Goal: Task Accomplishment & Management: Manage account settings

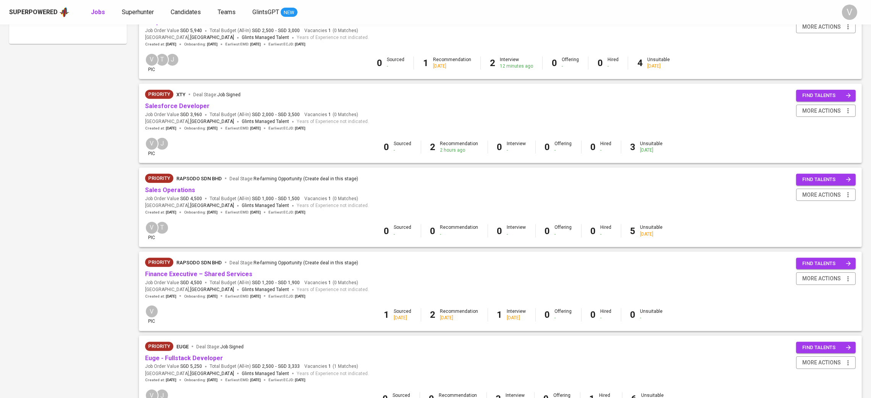
scroll to position [458, 0]
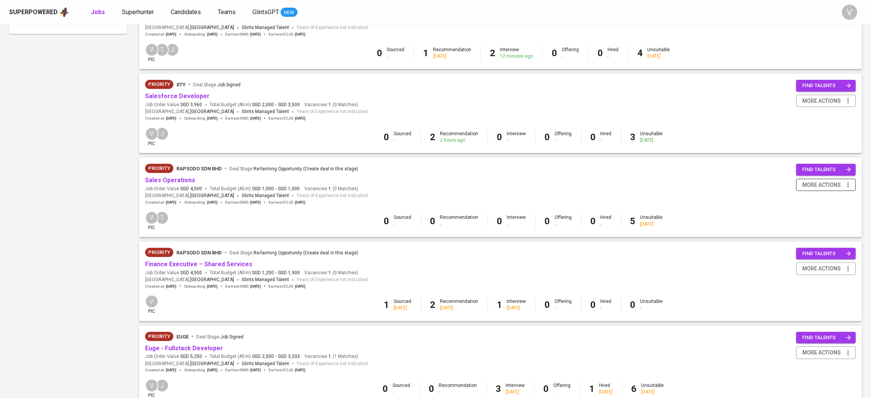
click at [827, 184] on span "more actions" at bounding box center [821, 185] width 39 height 10
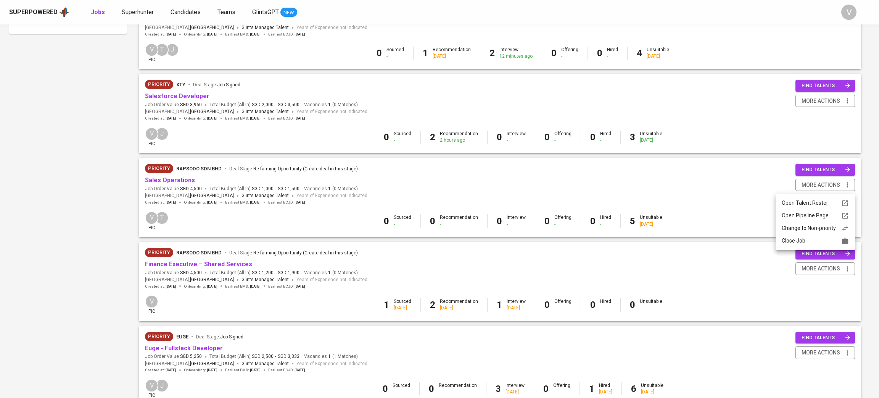
click at [608, 181] on div at bounding box center [439, 199] width 879 height 398
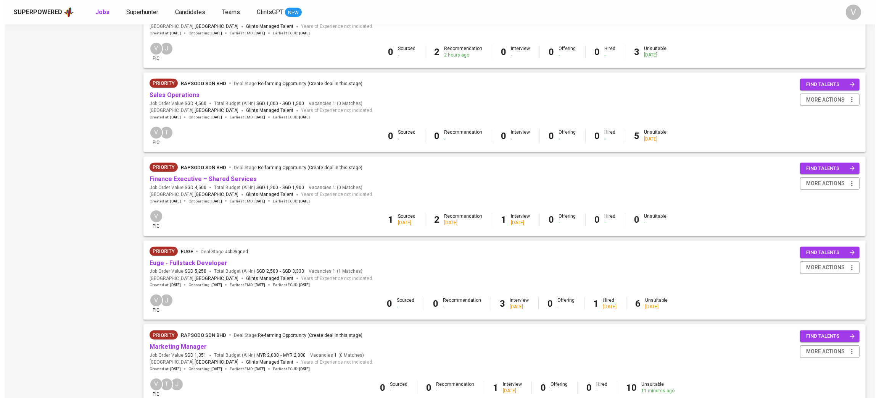
scroll to position [600, 0]
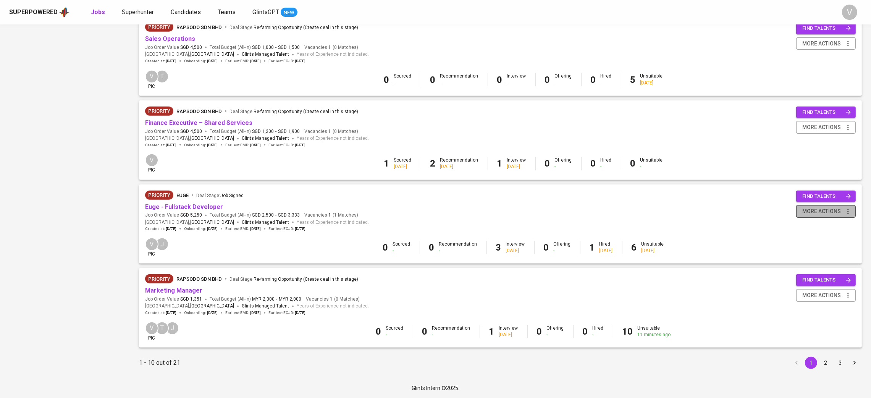
click at [826, 214] on span "more actions" at bounding box center [821, 211] width 39 height 10
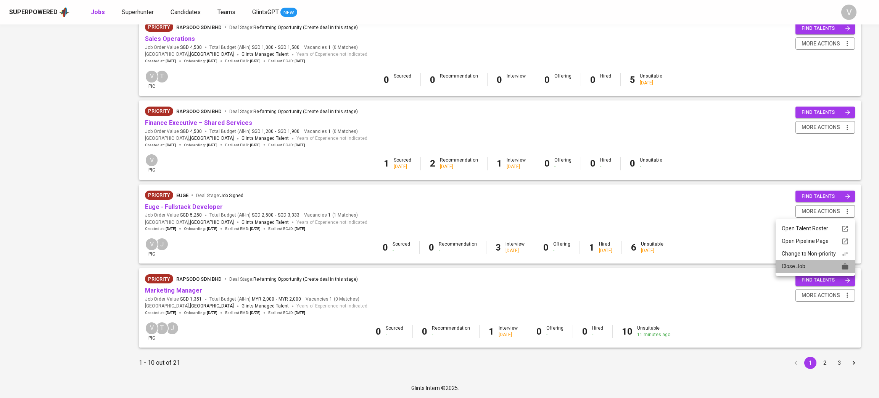
click at [810, 267] on div "Close Job" at bounding box center [815, 266] width 67 height 8
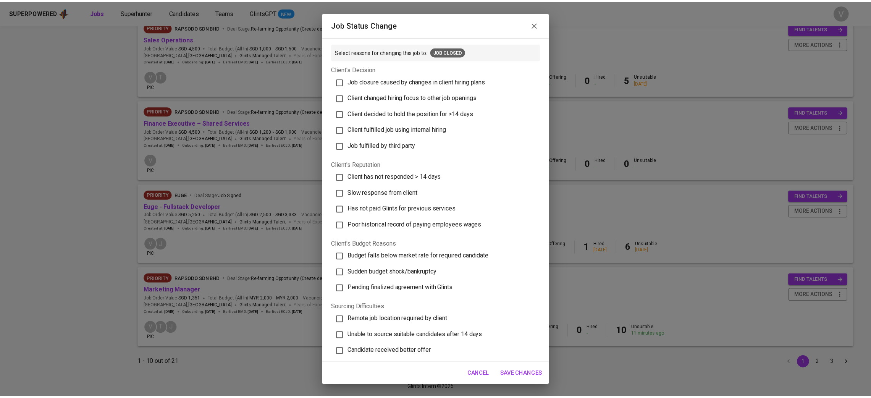
scroll to position [108, 0]
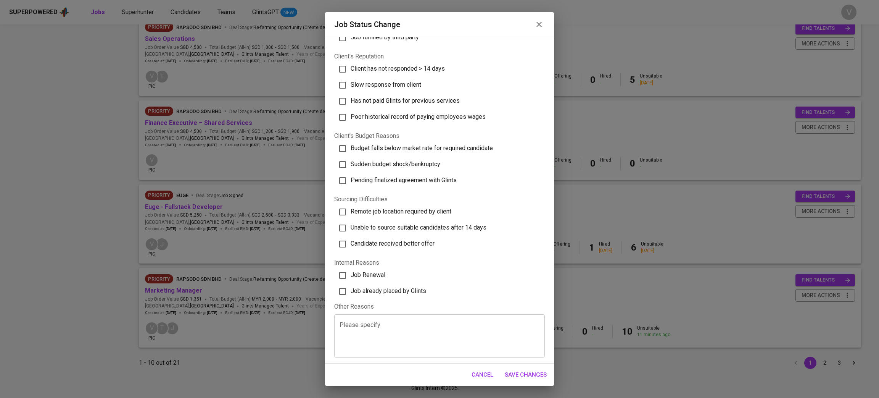
click at [347, 287] on input "Job already placed by Glints" at bounding box center [343, 291] width 16 height 16
checkbox input "true"
drag, startPoint x: 521, startPoint y: 373, endPoint x: 387, endPoint y: 325, distance: 142.7
click at [521, 374] on span "Save Changes" at bounding box center [526, 374] width 42 height 10
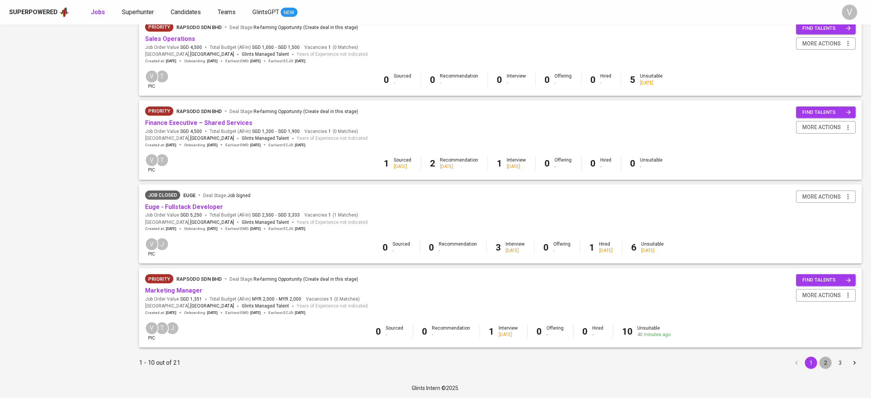
click at [820, 362] on button "2" at bounding box center [825, 362] width 12 height 12
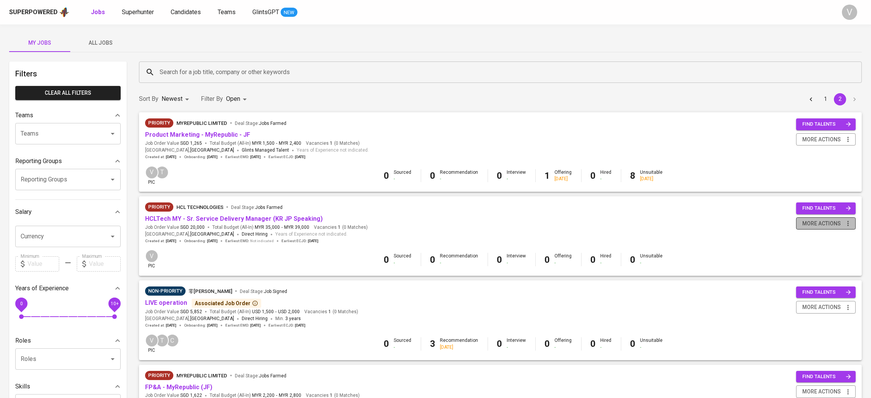
click at [813, 224] on span "more actions" at bounding box center [821, 224] width 39 height 10
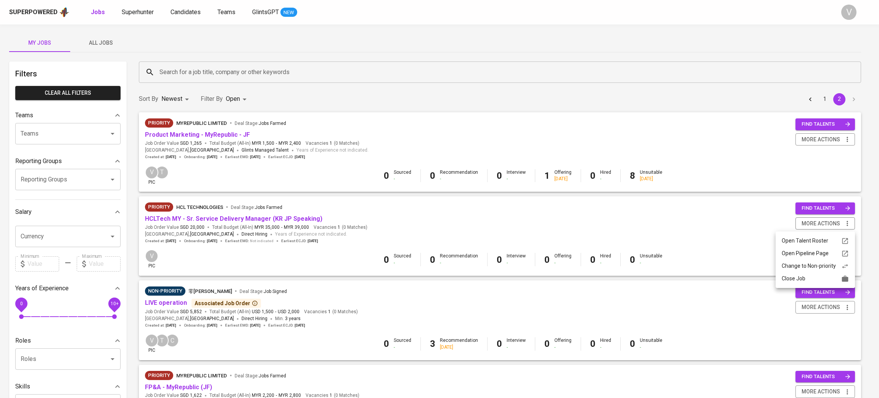
click at [815, 275] on div "Close Job" at bounding box center [815, 278] width 67 height 8
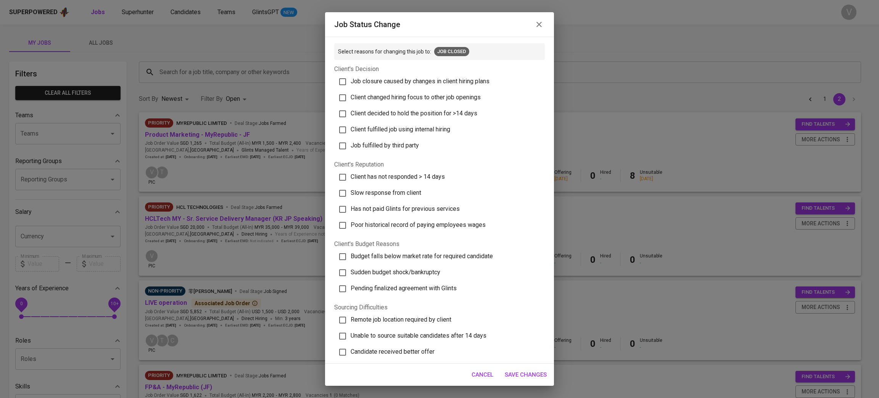
click at [350, 79] on input "Job closure caused by changes in client hiring plans" at bounding box center [343, 82] width 16 height 16
checkbox input "true"
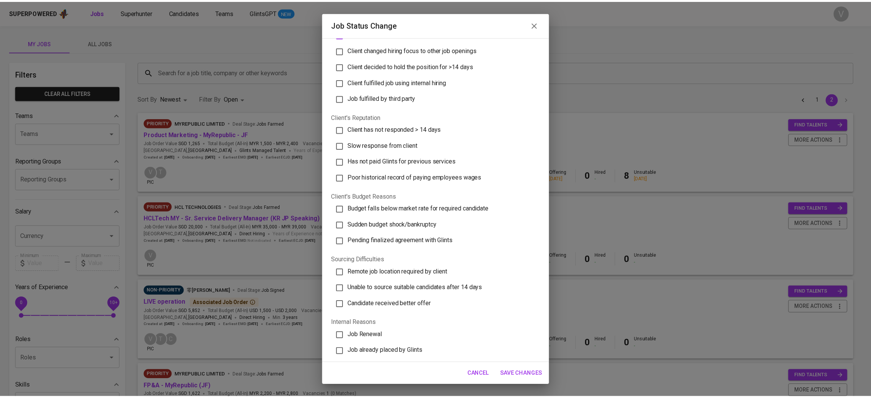
scroll to position [57, 0]
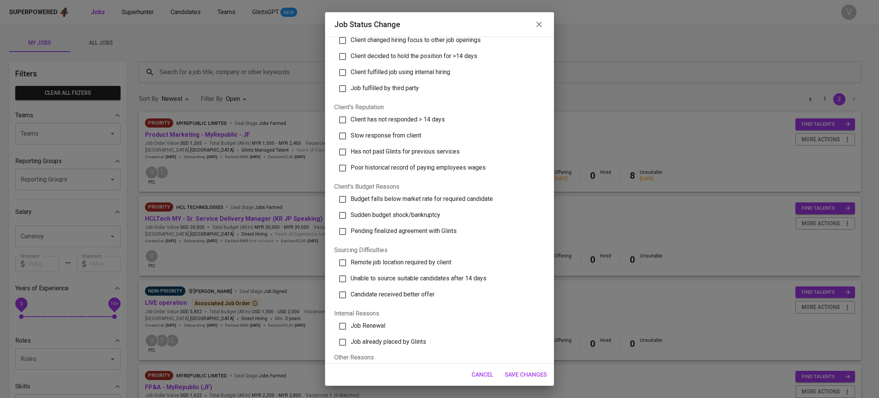
click at [539, 372] on span "Save Changes" at bounding box center [526, 374] width 42 height 10
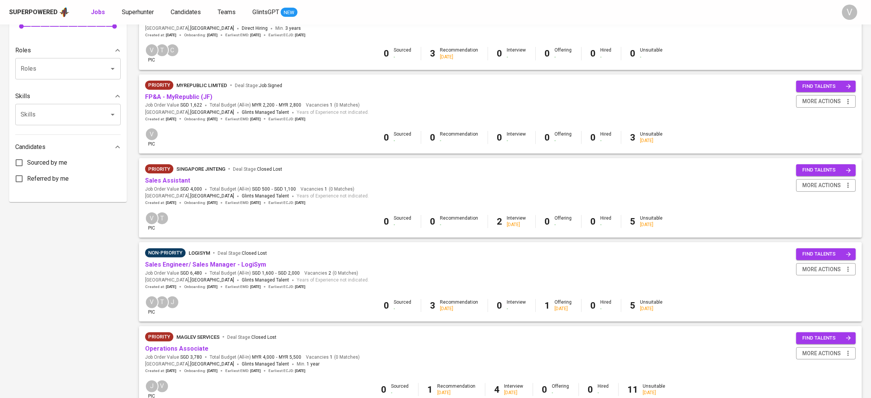
scroll to position [286, 0]
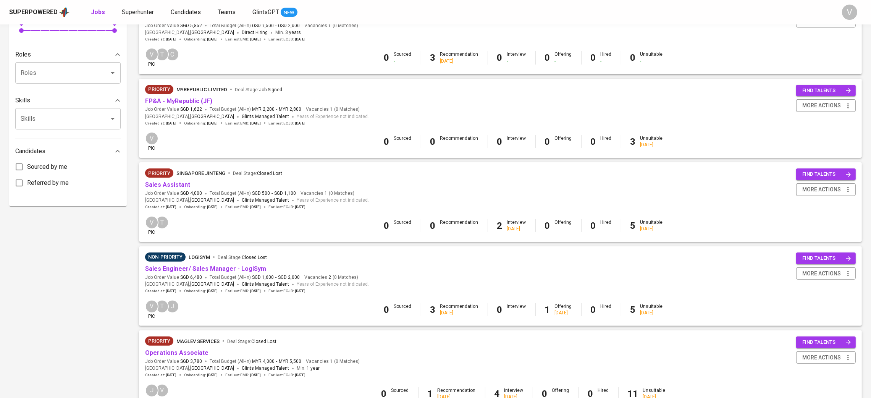
drag, startPoint x: 169, startPoint y: 189, endPoint x: 377, endPoint y: 180, distance: 208.6
click at [377, 180] on div "Priority Singapore Jinteng Deal Stage : Closed Lost Sales Assistant Job Order V…" at bounding box center [500, 188] width 710 height 41
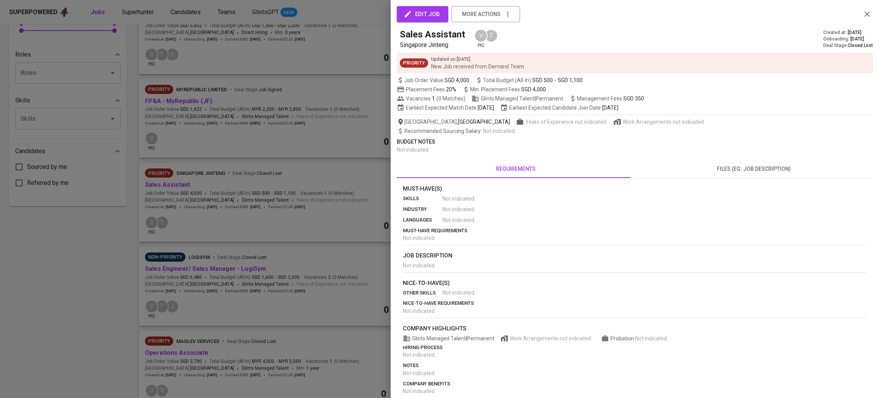
drag, startPoint x: 227, startPoint y: 184, endPoint x: 237, endPoint y: 180, distance: 10.9
click at [227, 184] on div at bounding box center [439, 199] width 879 height 398
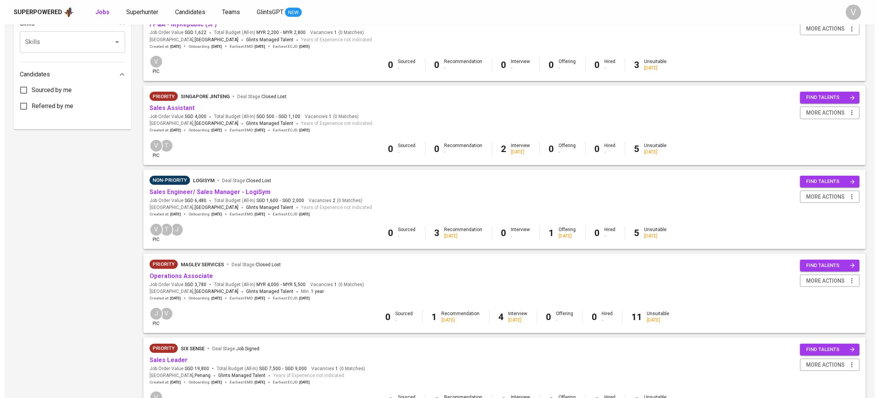
scroll to position [458, 0]
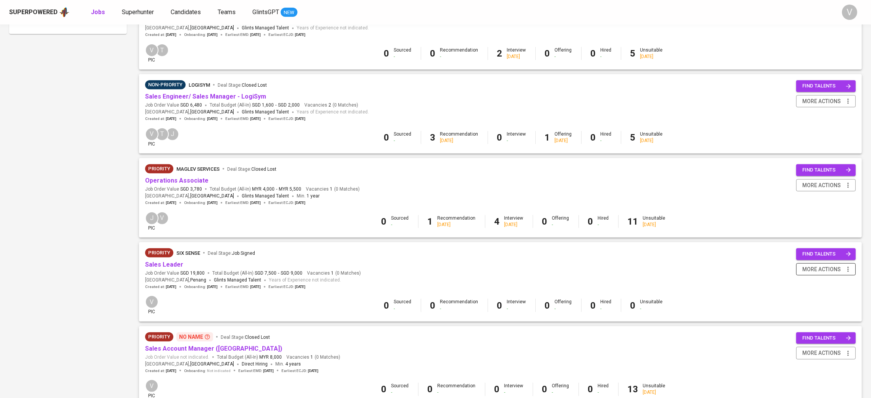
click at [837, 277] on div "find talents more actions" at bounding box center [826, 268] width 60 height 41
click at [837, 269] on span "more actions" at bounding box center [821, 269] width 39 height 10
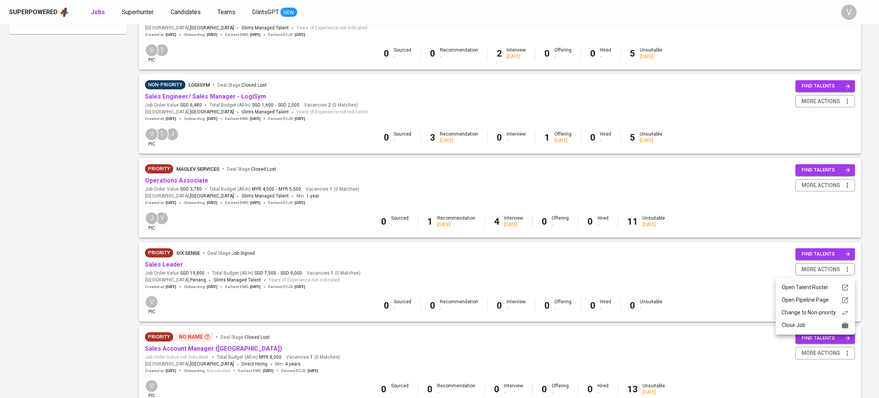
click at [814, 324] on div "Close Job" at bounding box center [815, 325] width 67 height 8
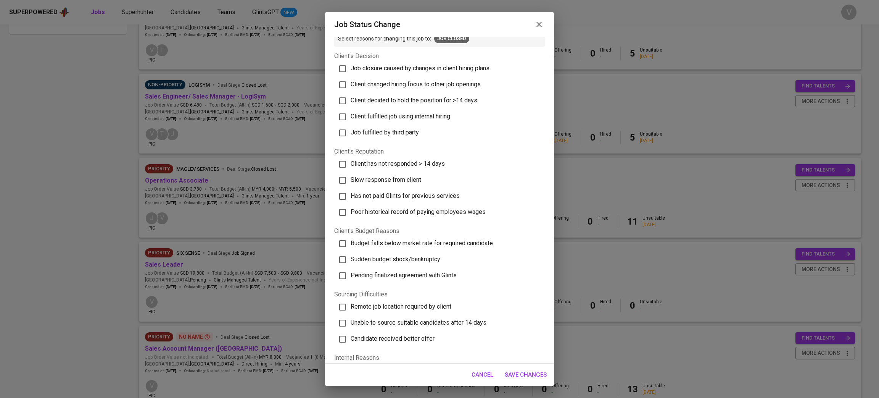
scroll to position [0, 0]
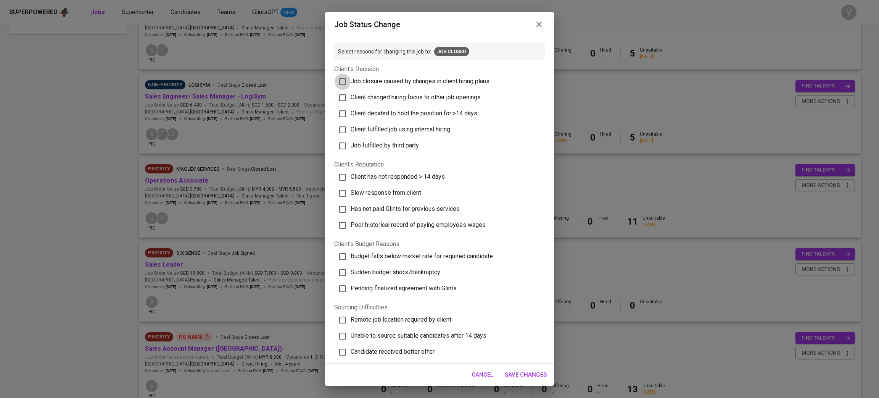
click at [348, 82] on input "Job closure caused by changes in client hiring plans" at bounding box center [343, 82] width 16 height 16
click at [352, 85] on label "Job closure caused by changes in client hiring plans" at bounding box center [436, 82] width 206 height 16
click at [351, 85] on input "Job closure caused by changes in client hiring plans" at bounding box center [343, 82] width 16 height 16
checkbox input "false"
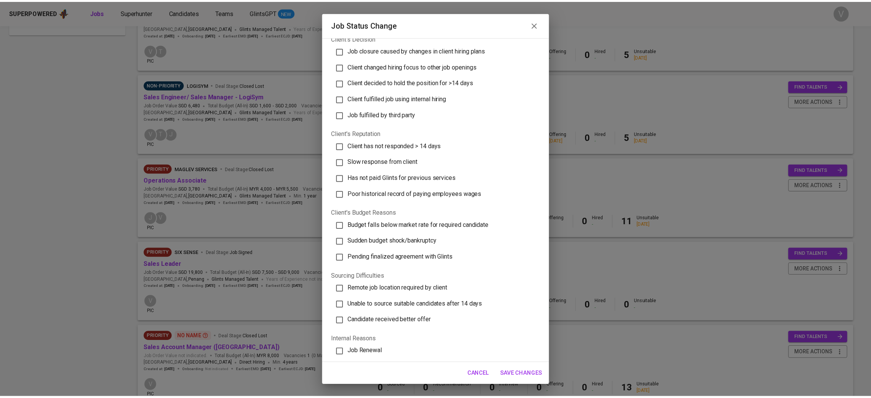
scroll to position [108, 0]
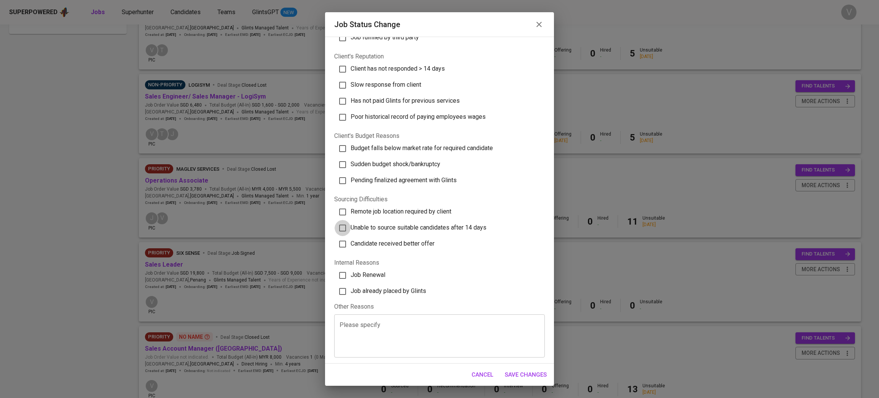
click at [344, 224] on input "Unable to source suitable candidates after 14 days" at bounding box center [343, 228] width 16 height 16
checkbox input "true"
click at [524, 373] on span "Save Changes" at bounding box center [526, 374] width 42 height 10
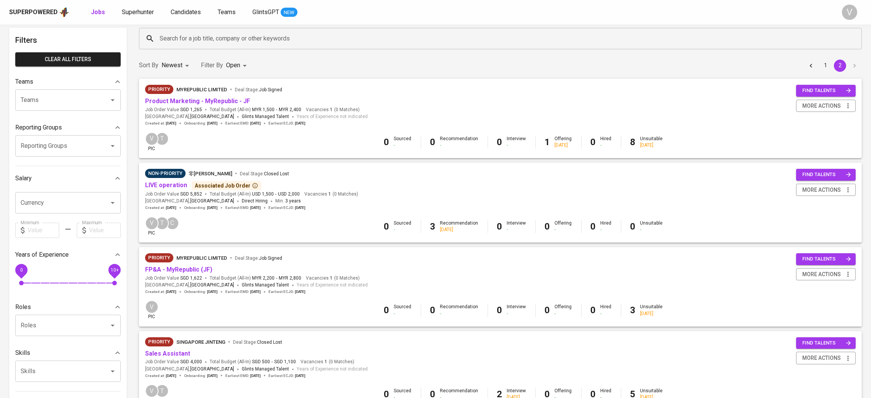
scroll to position [0, 0]
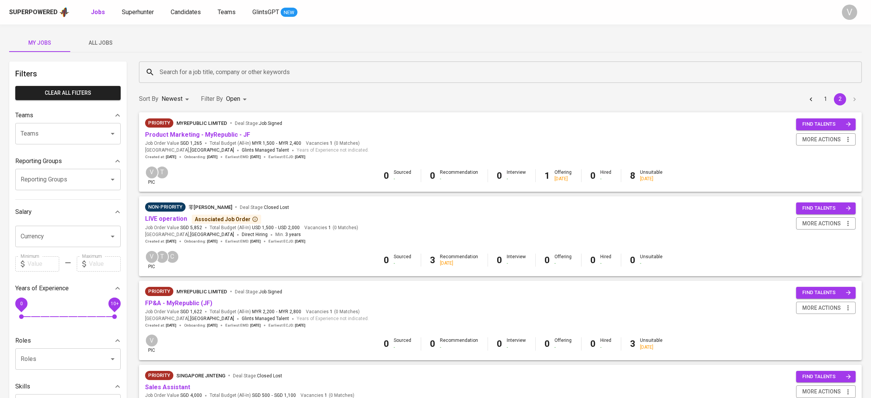
drag, startPoint x: 171, startPoint y: 72, endPoint x: 177, endPoint y: 71, distance: 6.6
click at [173, 72] on input "Search for a job title, company or other keywords" at bounding box center [502, 72] width 689 height 15
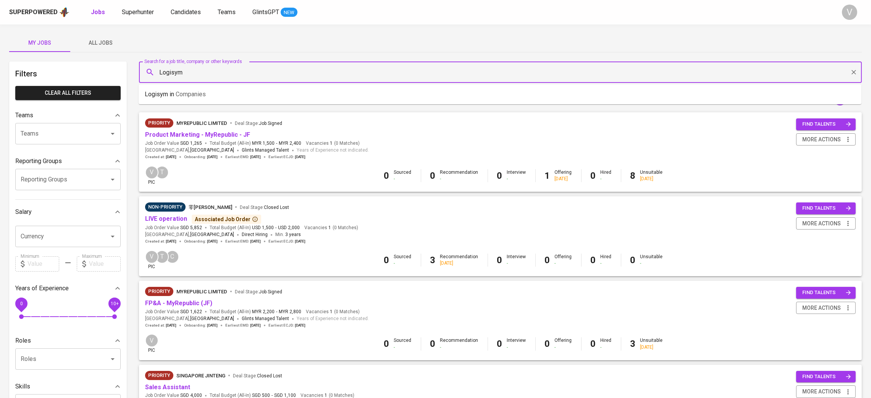
type input "Logisym"
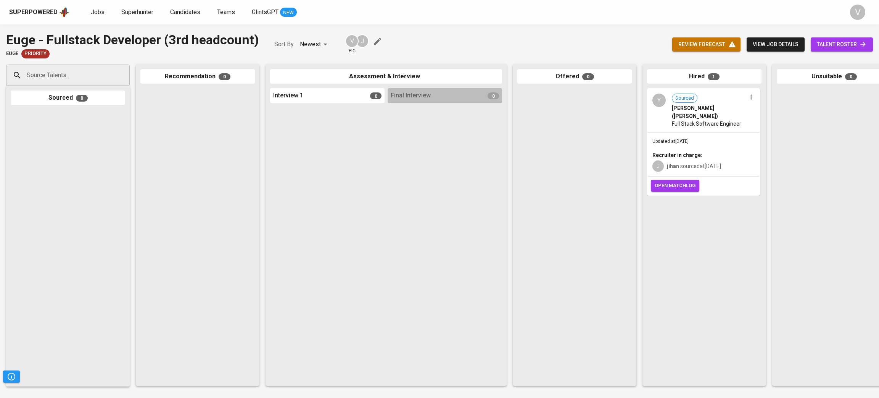
click at [722, 120] on span "Full Stack Software Engineer" at bounding box center [706, 124] width 69 height 8
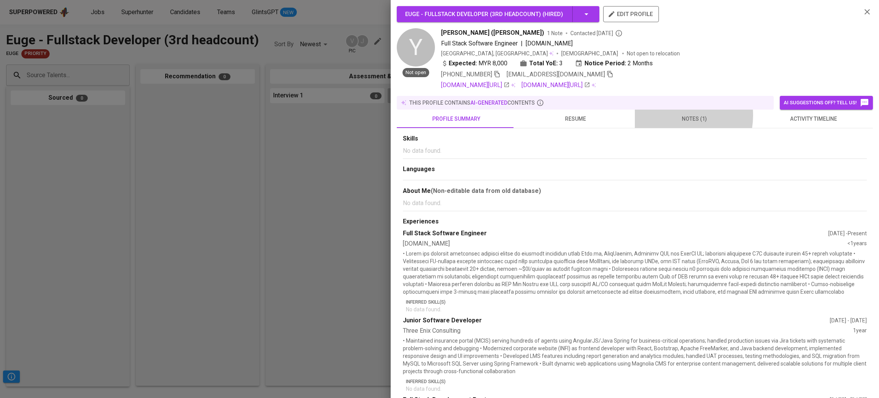
click at [672, 115] on span "notes (1)" at bounding box center [695, 119] width 110 height 10
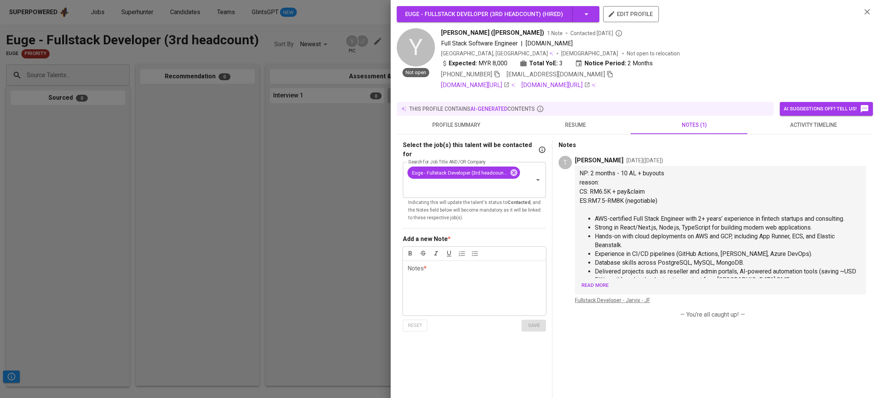
click at [553, 119] on button "resume" at bounding box center [575, 125] width 119 height 18
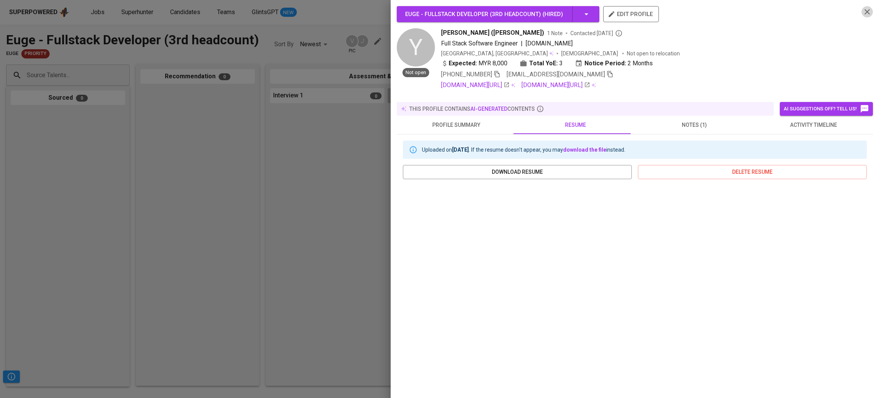
click at [863, 9] on icon "button" at bounding box center [867, 11] width 9 height 9
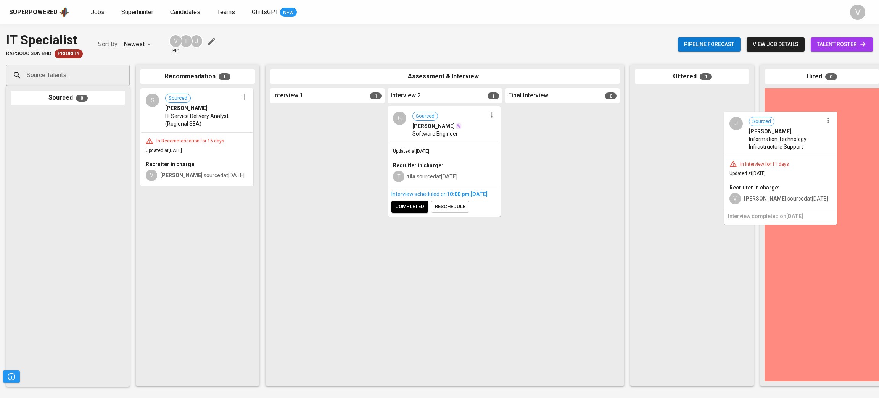
drag, startPoint x: 335, startPoint y: 144, endPoint x: 792, endPoint y: 149, distance: 456.1
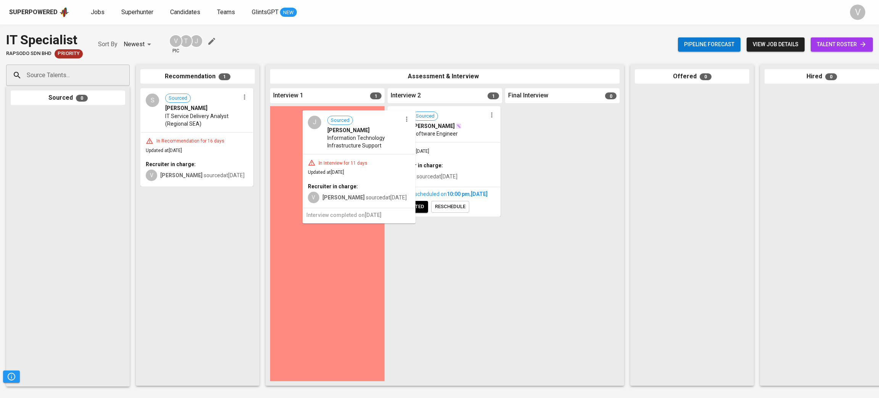
drag, startPoint x: 283, startPoint y: 136, endPoint x: 317, endPoint y: 141, distance: 34.3
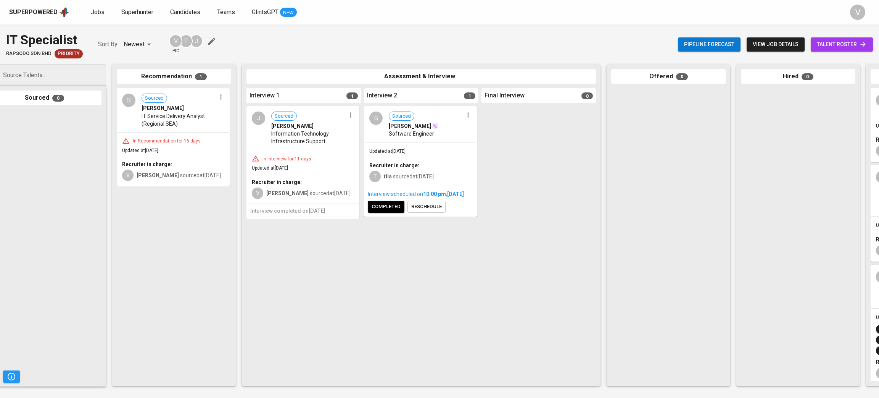
scroll to position [0, 147]
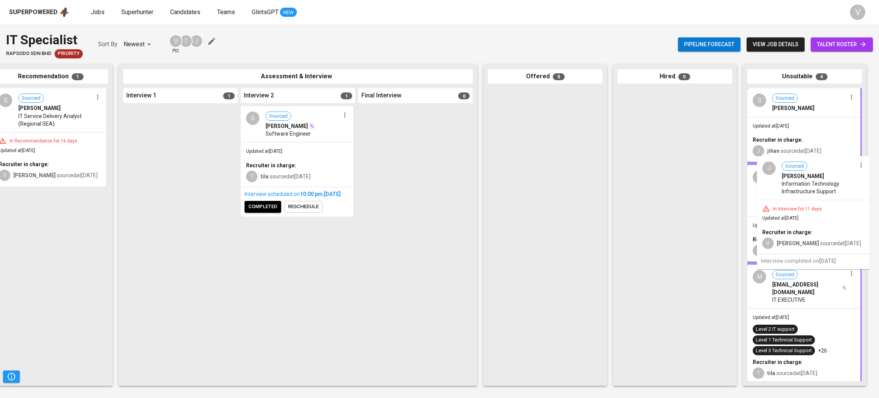
drag, startPoint x: 174, startPoint y: 139, endPoint x: 810, endPoint y: 189, distance: 637.4
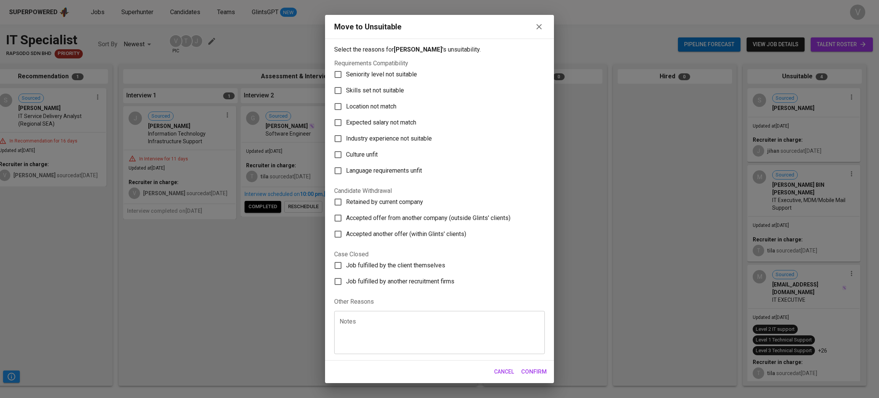
click at [363, 87] on span "Skills set not suitable" at bounding box center [375, 90] width 58 height 9
click at [346, 87] on input "Skills set not suitable" at bounding box center [338, 90] width 16 height 16
checkbox input "true"
click at [540, 368] on span "Confirm" at bounding box center [534, 371] width 26 height 10
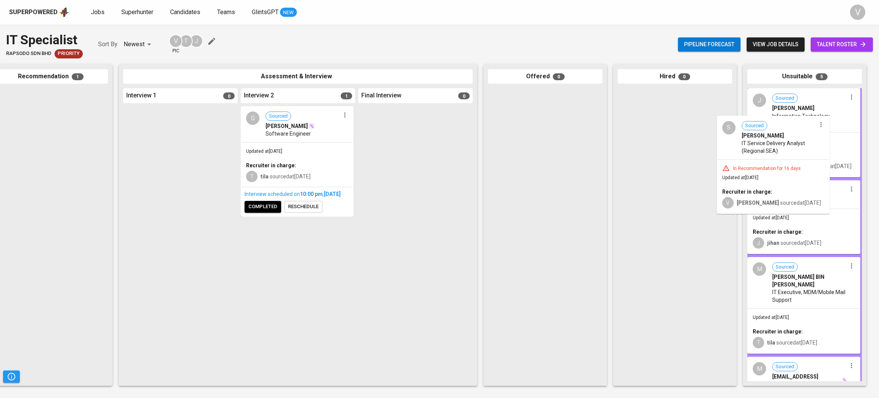
drag, startPoint x: 51, startPoint y: 123, endPoint x: 782, endPoint y: 148, distance: 731.7
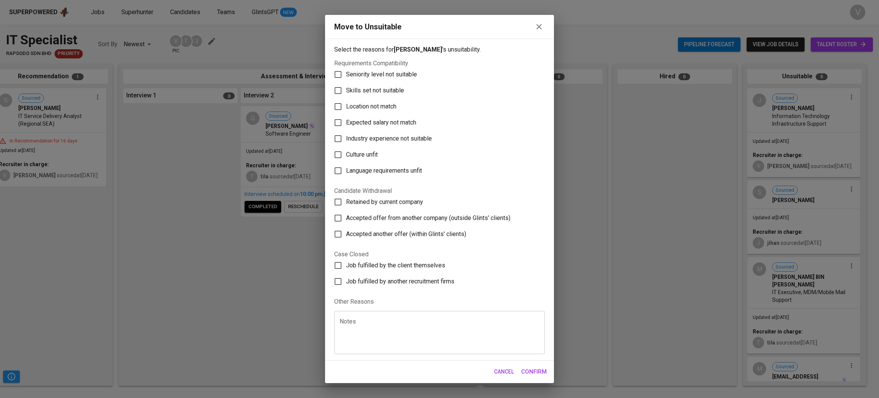
click at [360, 156] on span "Culture unfit" at bounding box center [362, 154] width 32 height 9
click at [346, 156] on input "Culture unfit" at bounding box center [338, 155] width 16 height 16
click at [360, 156] on span "Culture unfit" at bounding box center [362, 154] width 32 height 9
click at [346, 156] on input "Culture unfit" at bounding box center [338, 155] width 16 height 16
checkbox input "false"
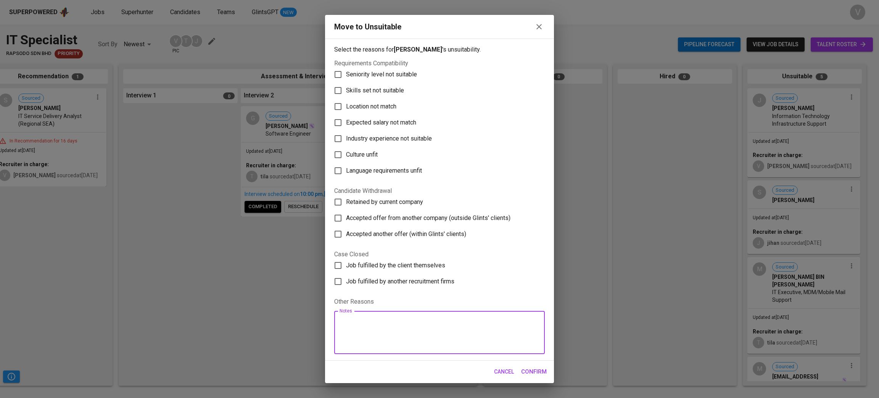
click at [376, 343] on textarea at bounding box center [440, 332] width 200 height 29
type textarea "notice too long"
click at [524, 369] on span "Confirm" at bounding box center [534, 371] width 26 height 10
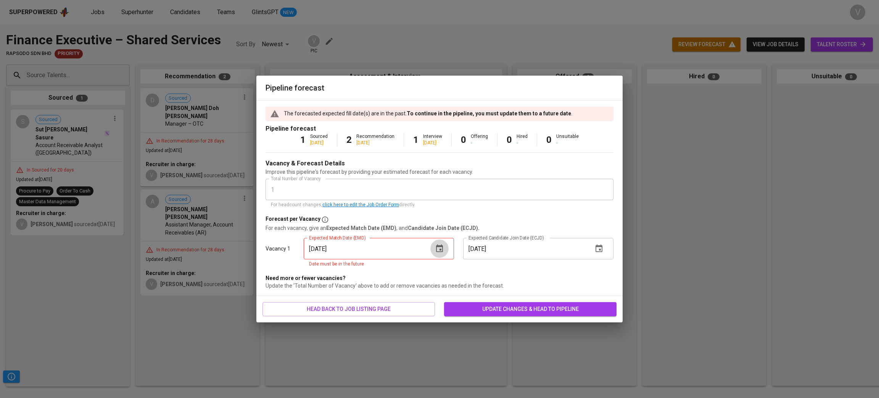
click at [441, 247] on icon "button" at bounding box center [439, 248] width 9 height 9
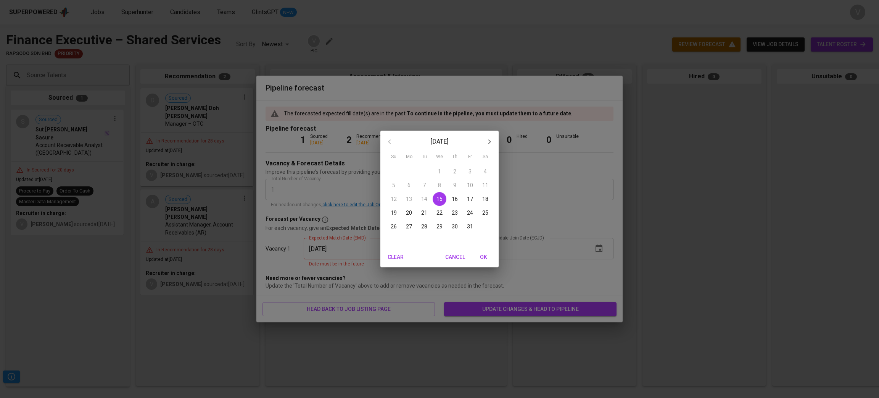
click at [473, 227] on span "31" at bounding box center [470, 227] width 14 height 8
type input "[DATE]"
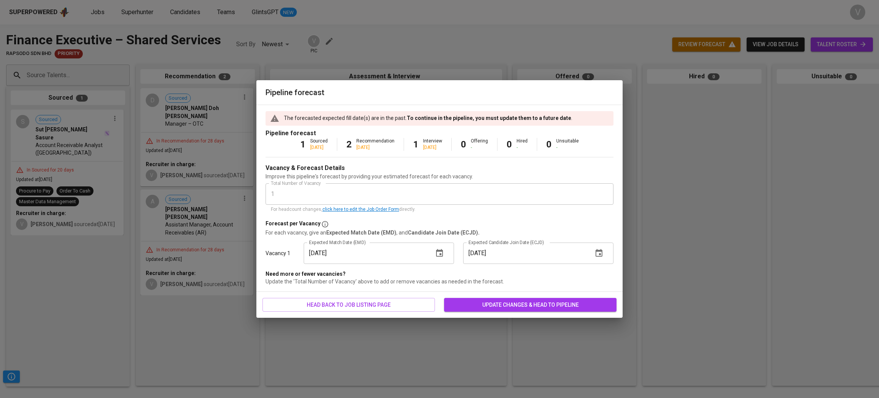
click at [599, 253] on icon "button" at bounding box center [599, 252] width 9 height 9
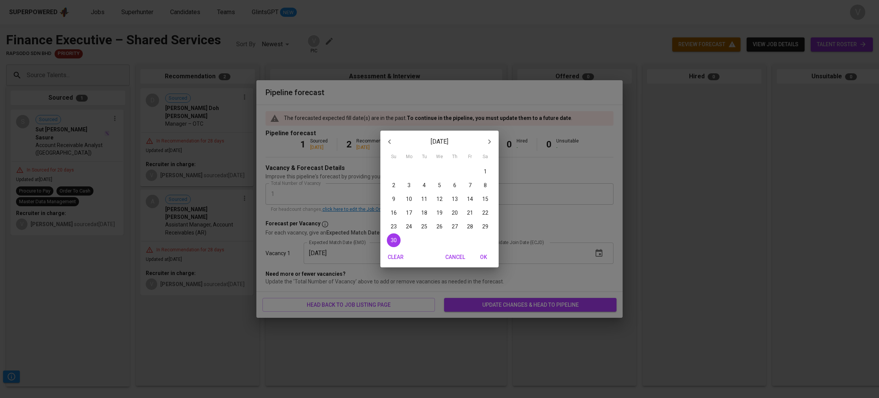
click at [482, 250] on button "OK" at bounding box center [483, 257] width 24 height 14
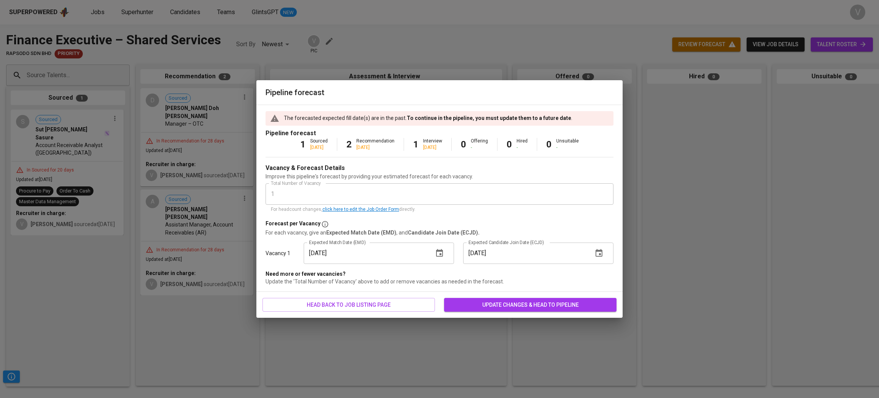
click at [505, 300] on span "update changes & head to pipeline" at bounding box center [530, 305] width 160 height 10
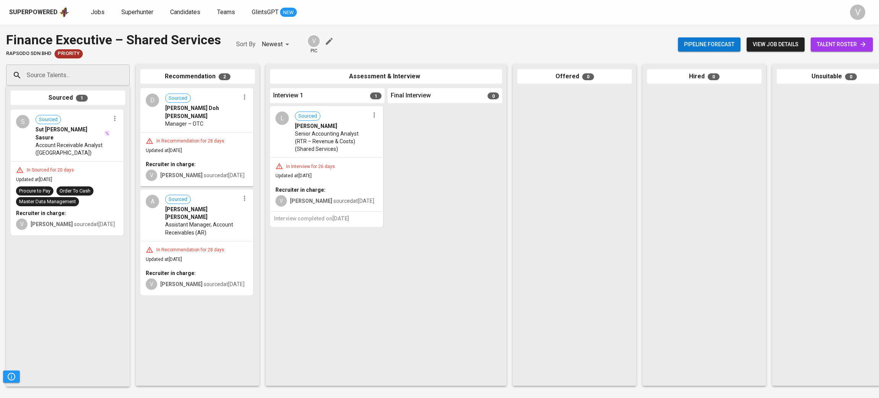
click at [326, 39] on icon "button" at bounding box center [329, 41] width 9 height 9
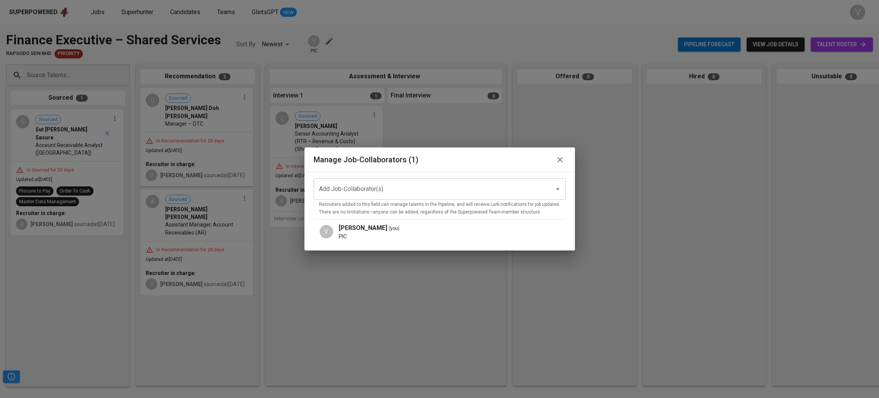
click at [362, 189] on input "Add Job-Collaborator(s)" at bounding box center [429, 189] width 224 height 15
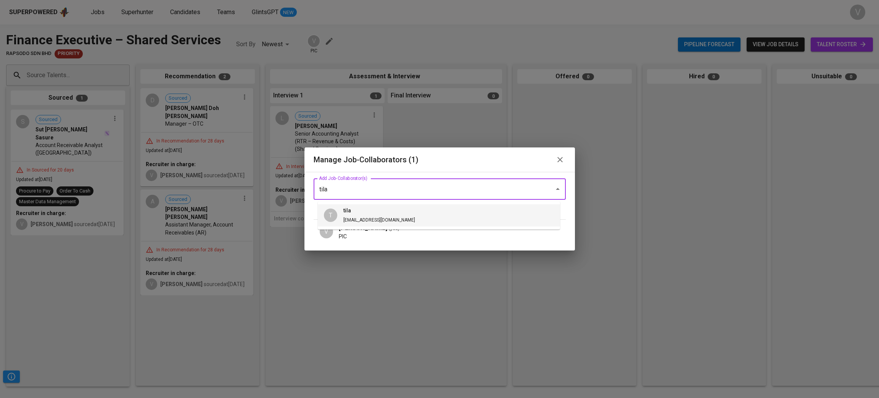
click at [347, 213] on h6 "tila" at bounding box center [379, 210] width 72 height 8
type input "tila"
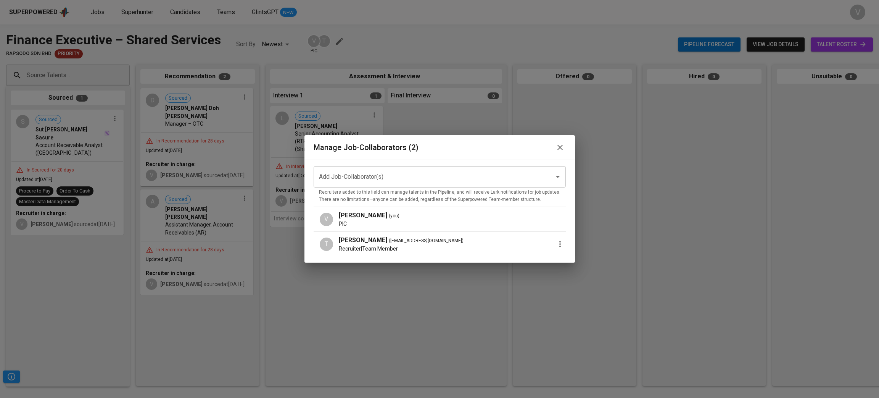
click at [558, 146] on icon "button" at bounding box center [560, 147] width 5 height 5
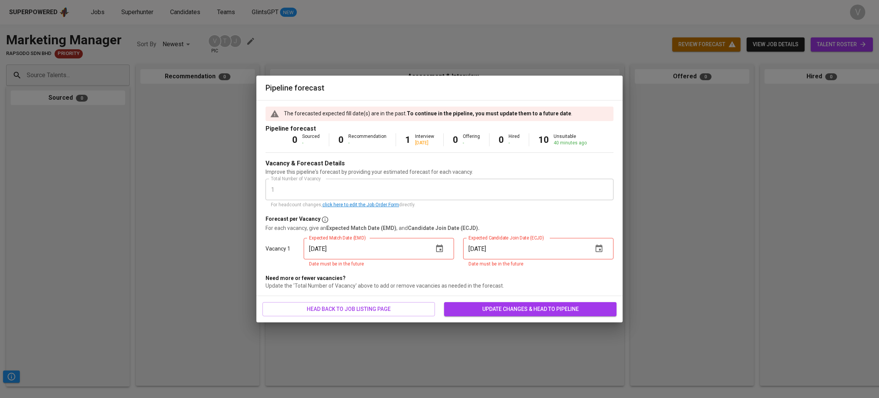
click at [435, 245] on icon "button" at bounding box center [439, 248] width 9 height 9
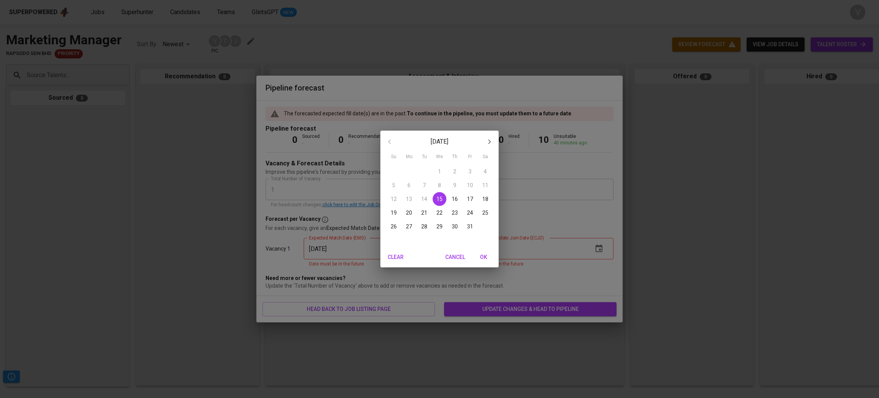
click at [470, 221] on button "31" at bounding box center [470, 226] width 14 height 14
type input "[DATE]"
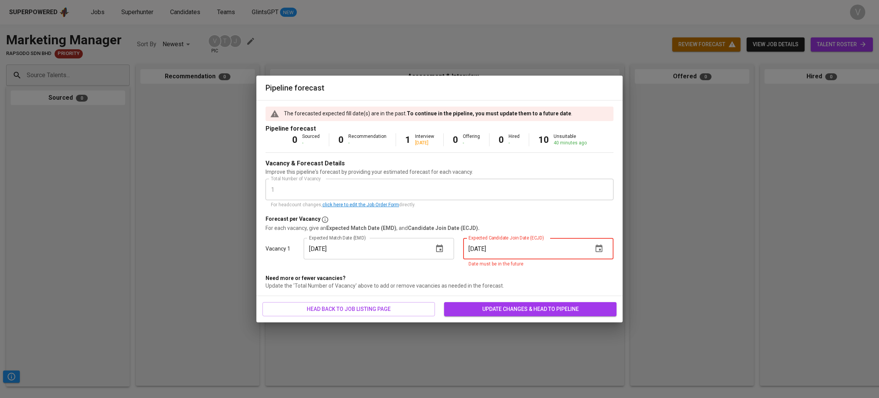
click at [548, 240] on input "10/01/2025" at bounding box center [525, 248] width 124 height 21
click at [597, 248] on icon "button" at bounding box center [599, 248] width 9 height 9
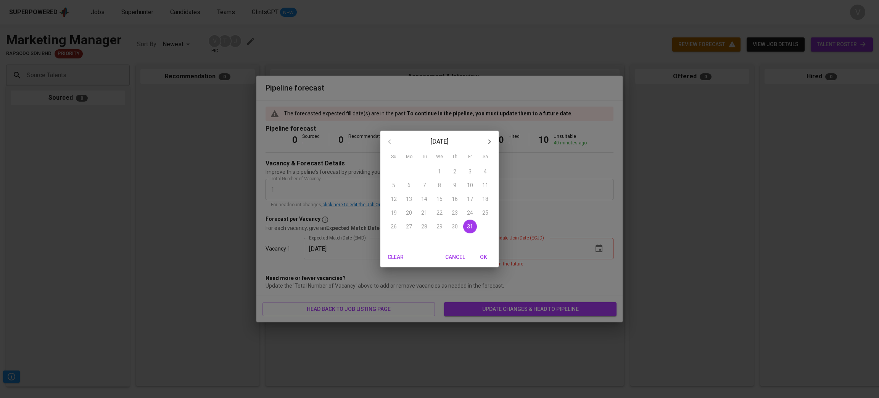
click at [489, 142] on icon "button" at bounding box center [489, 141] width 9 height 9
click at [384, 232] on div "23 24 25 26 27 28 29" at bounding box center [440, 226] width 118 height 14
drag, startPoint x: 391, startPoint y: 236, endPoint x: 438, endPoint y: 252, distance: 49.5
click at [393, 236] on p "30" at bounding box center [394, 240] width 6 height 8
type input "11/30/2025"
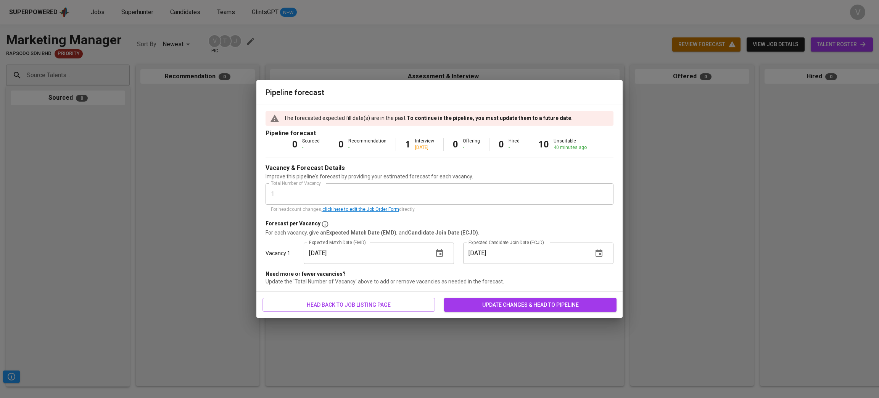
click at [505, 302] on span "update changes & head to pipeline" at bounding box center [530, 305] width 160 height 10
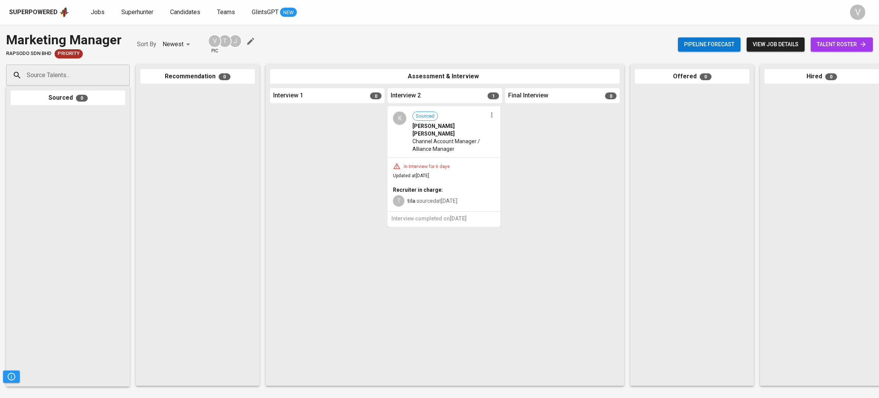
drag, startPoint x: 727, startPoint y: 219, endPoint x: 855, endPoint y: 228, distance: 127.8
drag, startPoint x: 503, startPoint y: 310, endPoint x: 519, endPoint y: 337, distance: 31.8
click at [506, 310] on div "Interview 1 0 Interview 2 1 K Sourced Kenneth Yap Kien Loy Channel Account Mana…" at bounding box center [445, 234] width 350 height 293
click at [452, 115] on span "Sourced Kenneth Yap Kien Loy" at bounding box center [450, 124] width 74 height 26
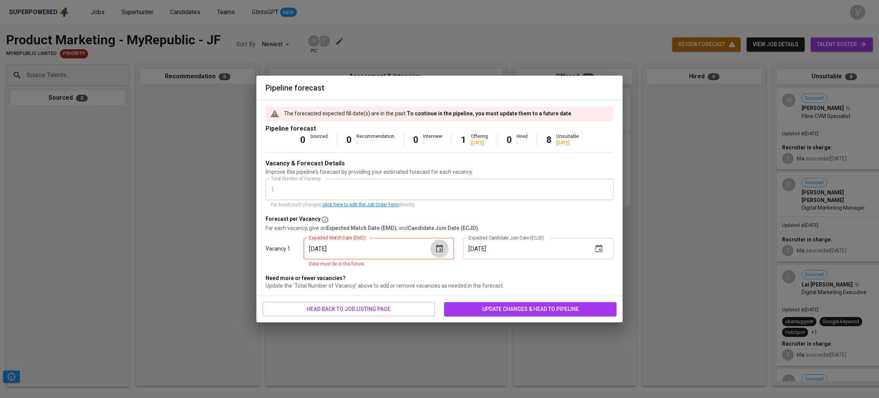
click at [436, 252] on icon "button" at bounding box center [439, 248] width 9 height 9
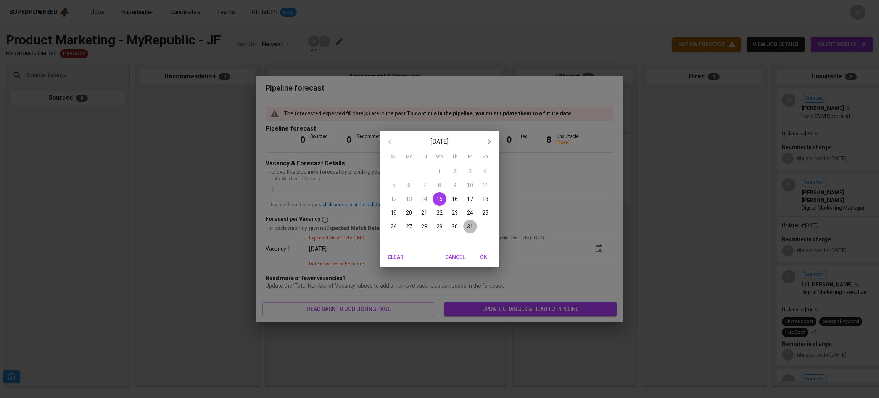
click at [468, 224] on p "31" at bounding box center [470, 227] width 6 height 8
type input "[DATE]"
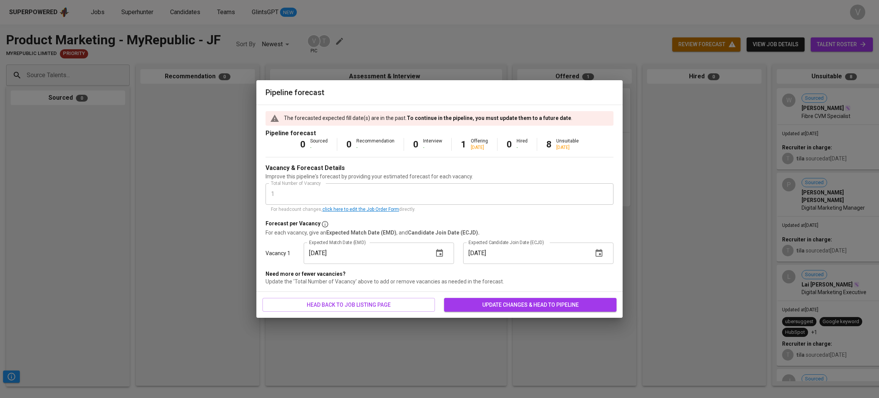
click at [569, 306] on span "update changes & head to pipeline" at bounding box center [530, 305] width 160 height 10
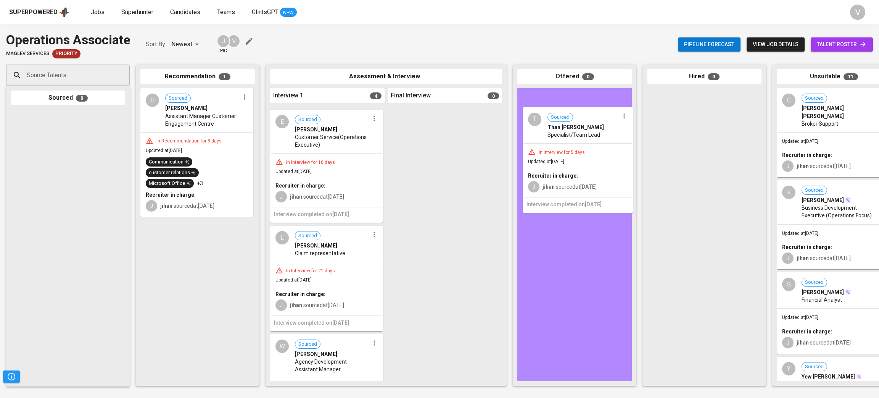
drag, startPoint x: 311, startPoint y: 137, endPoint x: 566, endPoint y: 137, distance: 254.9
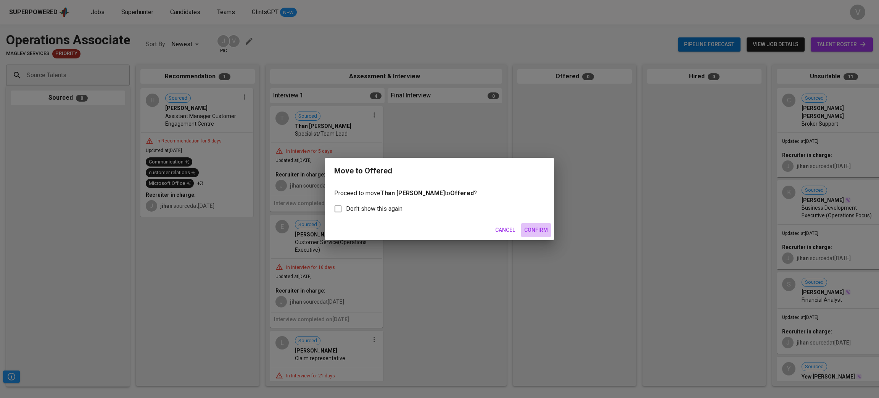
click at [546, 229] on span "Confirm" at bounding box center [536, 230] width 24 height 10
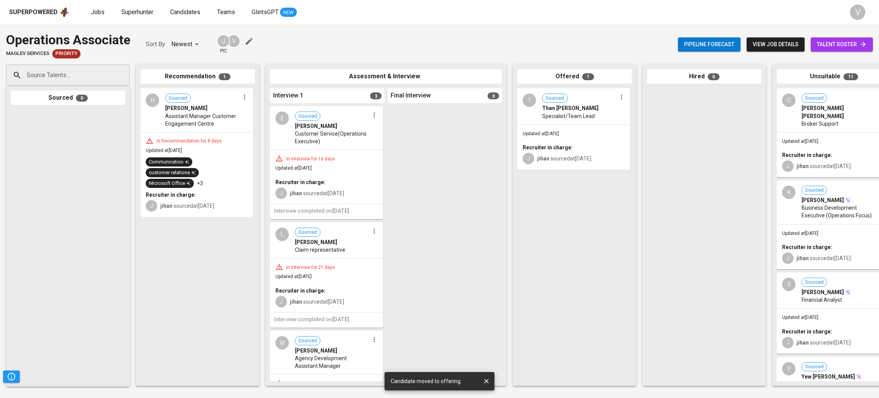
click at [557, 121] on div "T Sourced Than [PERSON_NAME] Specialist/Team Lead" at bounding box center [573, 106] width 111 height 35
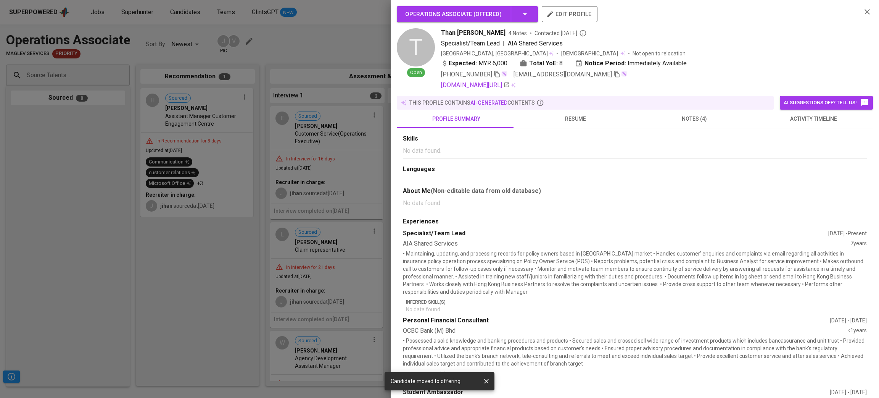
click at [680, 111] on button "notes (4)" at bounding box center [694, 119] width 119 height 18
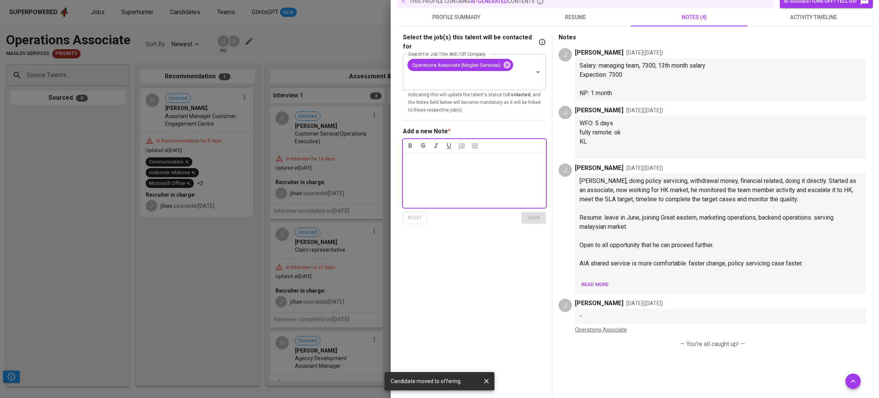
scroll to position [114, 0]
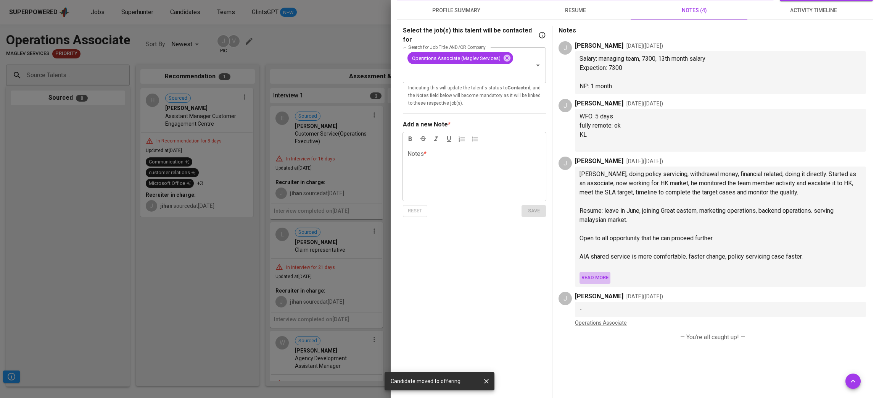
click at [601, 276] on span "Read more" at bounding box center [595, 277] width 27 height 9
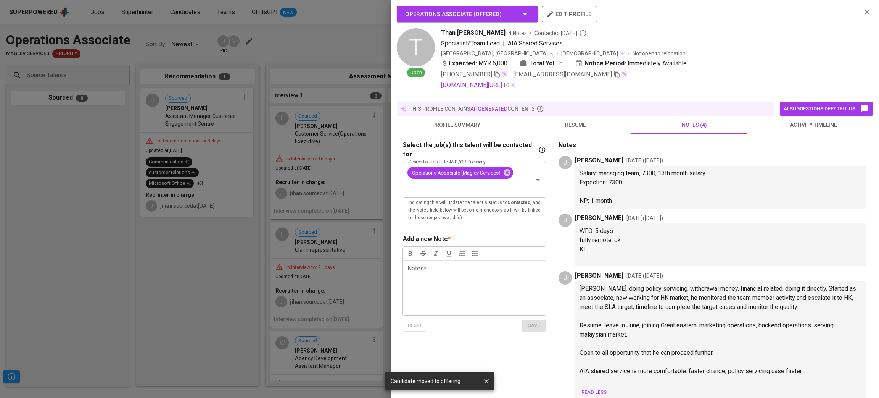
click at [568, 121] on span "resume" at bounding box center [576, 125] width 110 height 10
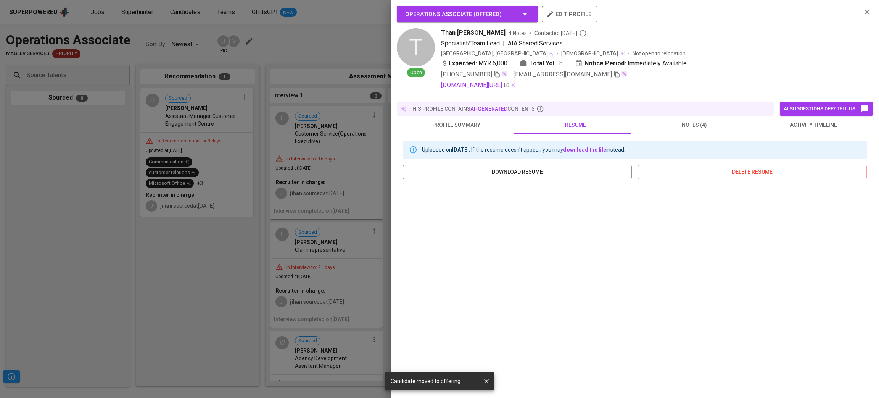
click at [692, 120] on span "notes (4)" at bounding box center [695, 125] width 110 height 10
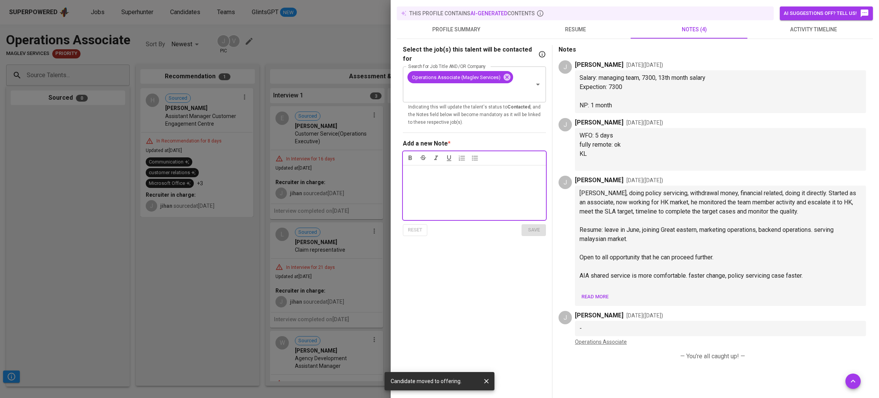
scroll to position [114, 0]
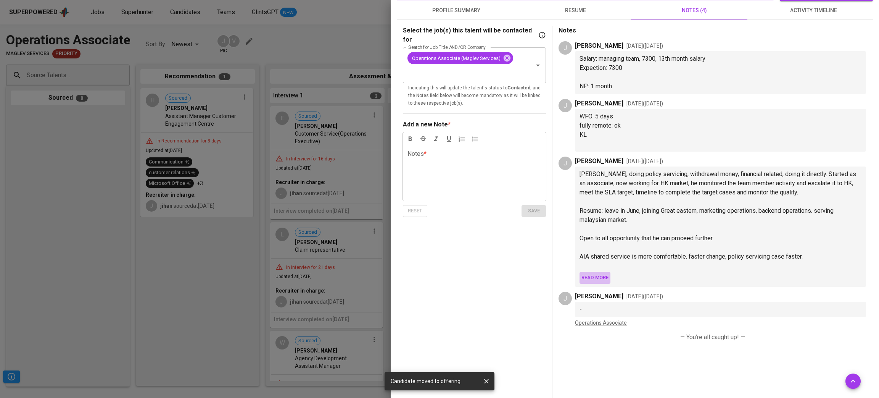
click at [589, 276] on span "Read more" at bounding box center [595, 277] width 27 height 9
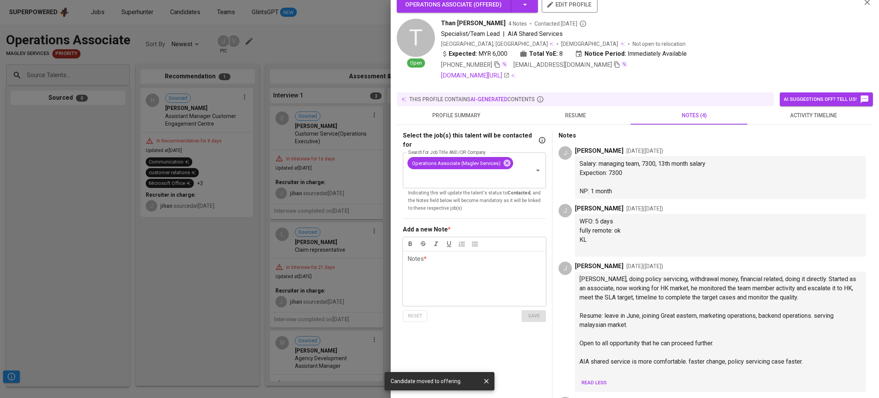
scroll to position [0, 0]
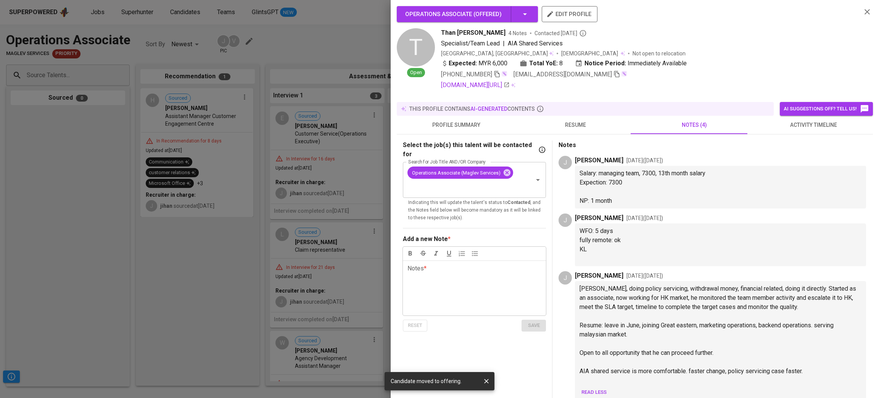
click at [574, 124] on span "resume" at bounding box center [576, 125] width 110 height 10
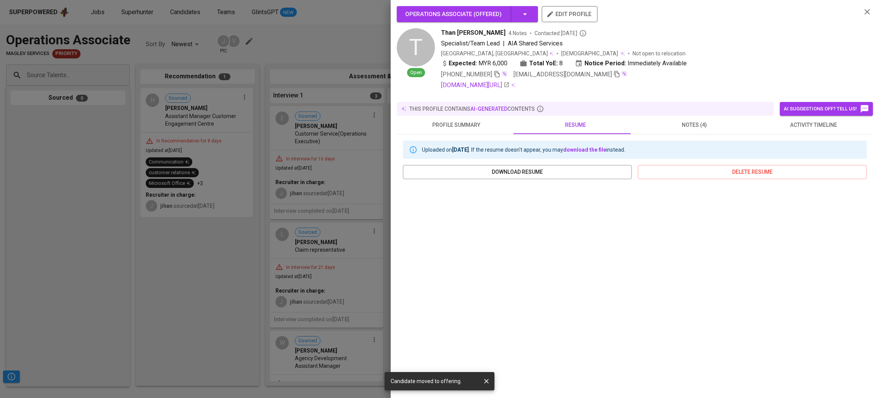
click at [863, 13] on icon "button" at bounding box center [867, 11] width 9 height 9
